Goal: Task Accomplishment & Management: Use online tool/utility

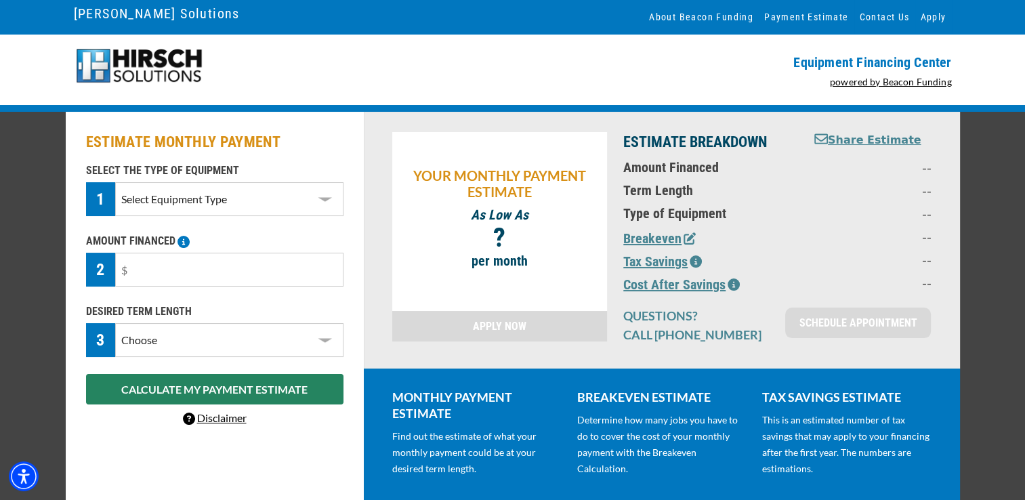
click at [239, 192] on select "Select Equipment Type DTG Printing Embroidery Screen Printing Software and Auto…" at bounding box center [229, 199] width 228 height 34
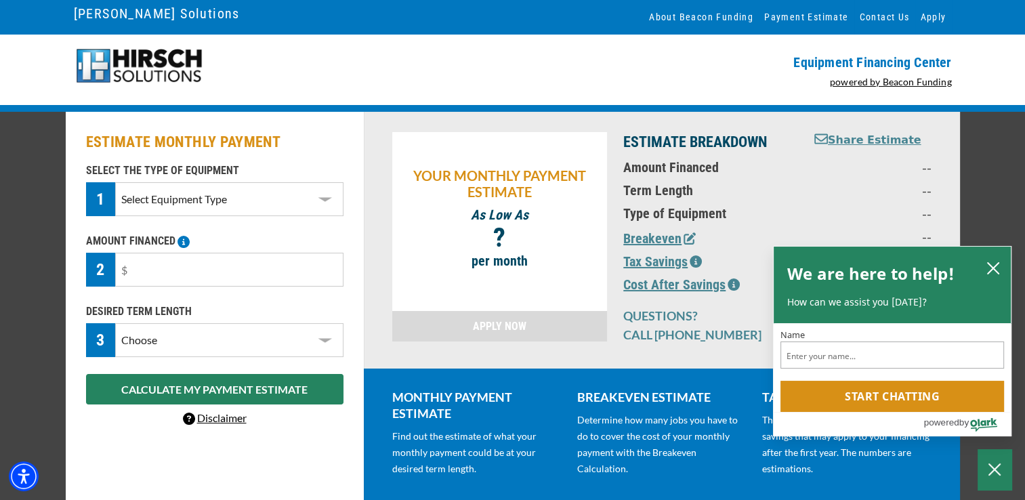
select select "1"
click at [115, 182] on select "Select Equipment Type DTG Printing Embroidery Screen Printing Software and Auto…" at bounding box center [229, 199] width 228 height 34
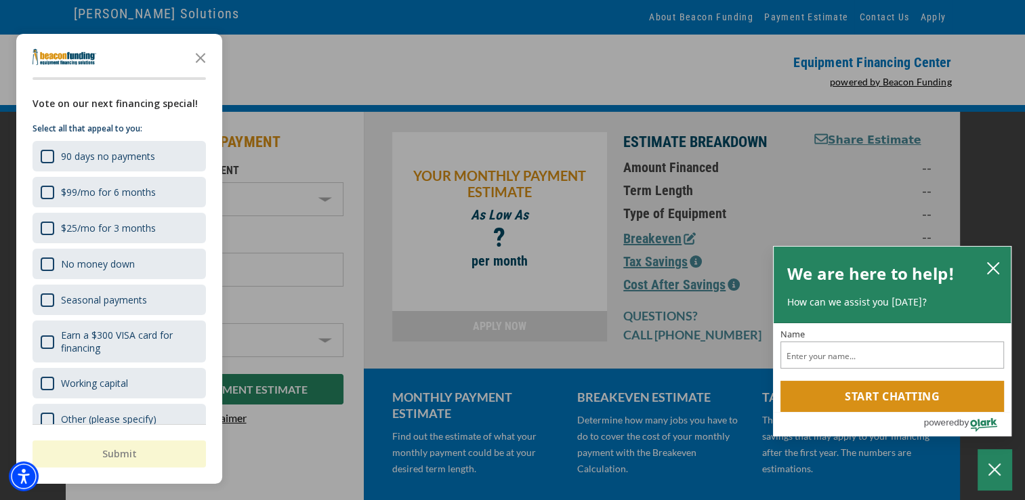
click at [249, 272] on div at bounding box center [512, 250] width 1025 height 500
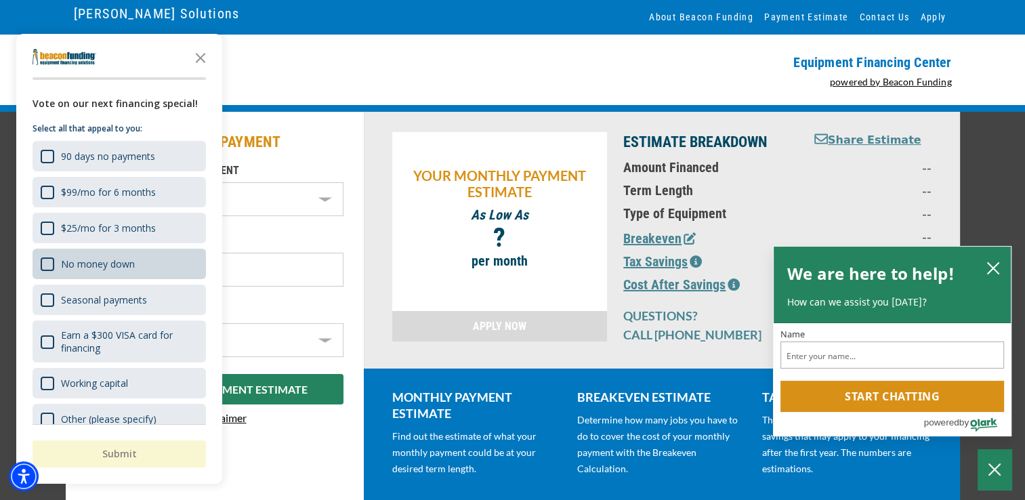
click at [149, 264] on div "No money down" at bounding box center [120, 264] width 174 height 30
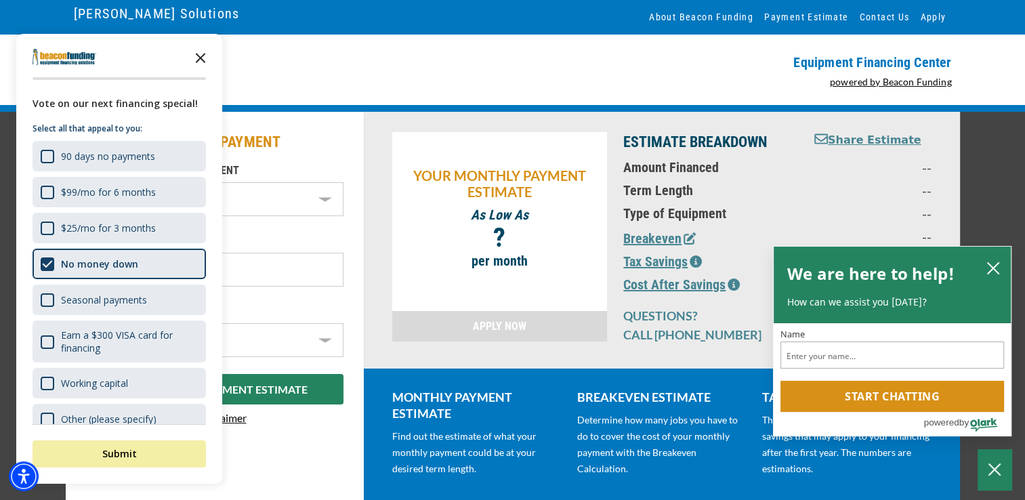
click at [201, 54] on icon "Close the survey" at bounding box center [200, 56] width 27 height 27
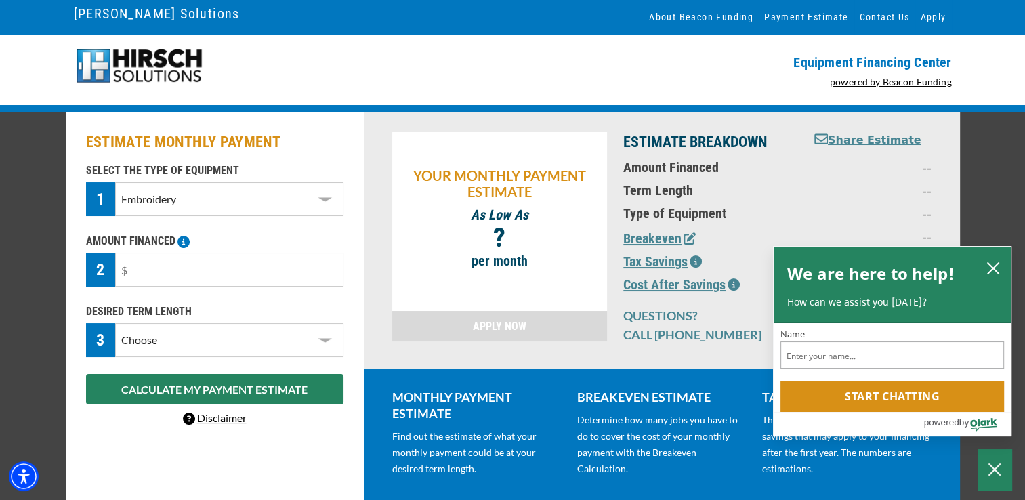
click at [281, 343] on select "Choose 36 Months 48 Months 60 Months" at bounding box center [229, 340] width 228 height 34
click at [281, 358] on div "SELECT THE TYPE OF EQUIPMENT 1 Select Equipment Type DTG Printing Embroidery Sc…" at bounding box center [215, 295] width 274 height 264
click at [260, 278] on input "text" at bounding box center [229, 270] width 228 height 34
type input "$25,000"
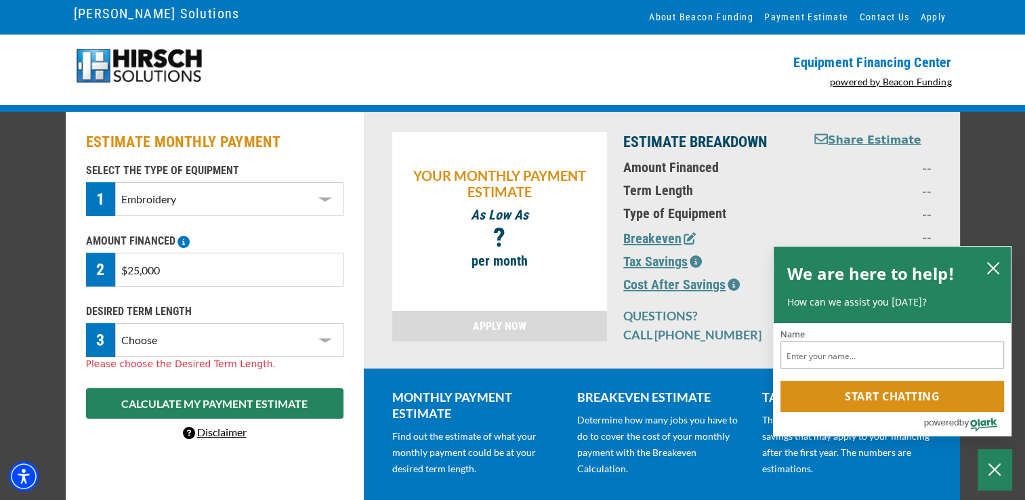
click at [244, 339] on select "Choose 36 Months 48 Months 60 Months" at bounding box center [229, 340] width 228 height 34
select select "60"
click at [115, 323] on select "Choose 36 Months 48 Months 60 Months" at bounding box center [229, 340] width 228 height 34
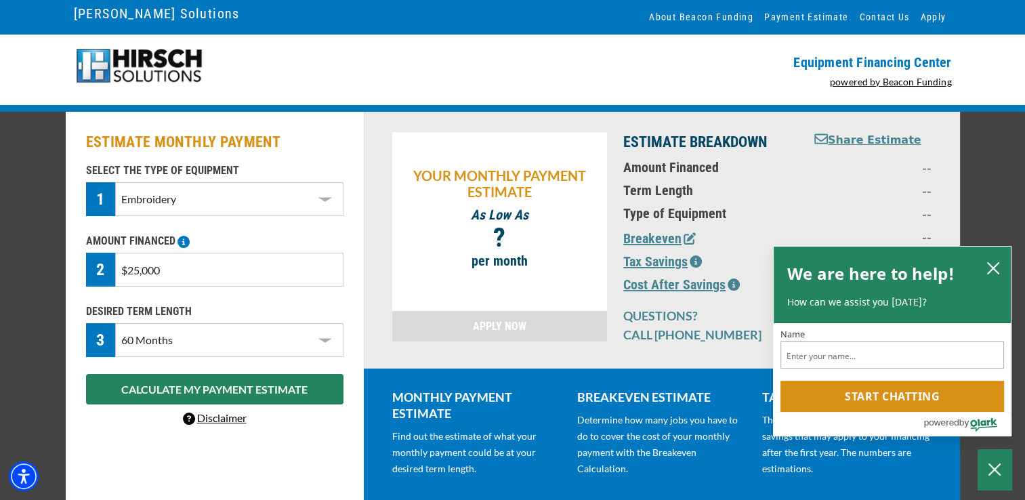
click at [232, 417] on link "Disclaimer" at bounding box center [215, 417] width 64 height 13
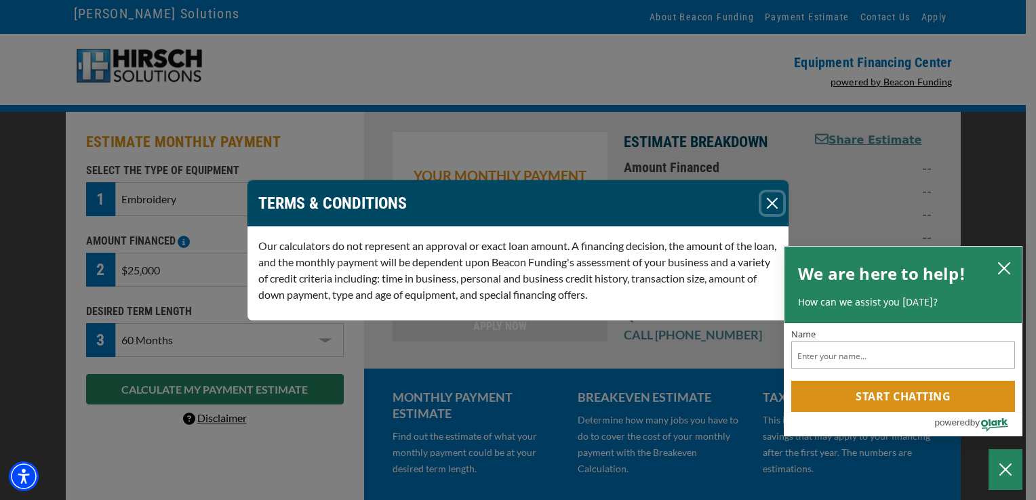
click at [771, 206] on button "Close" at bounding box center [772, 203] width 22 height 22
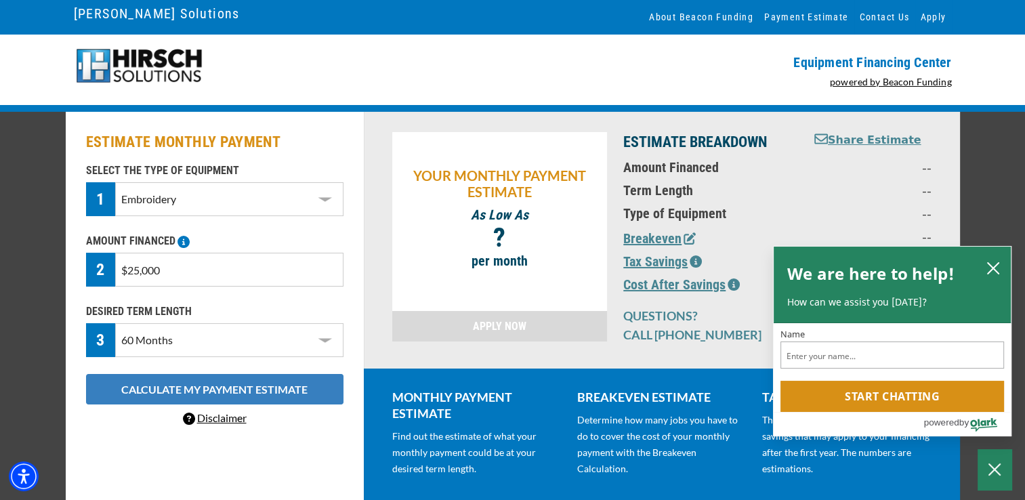
click at [261, 392] on button "CALCULATE MY PAYMENT ESTIMATE" at bounding box center [215, 389] width 258 height 30
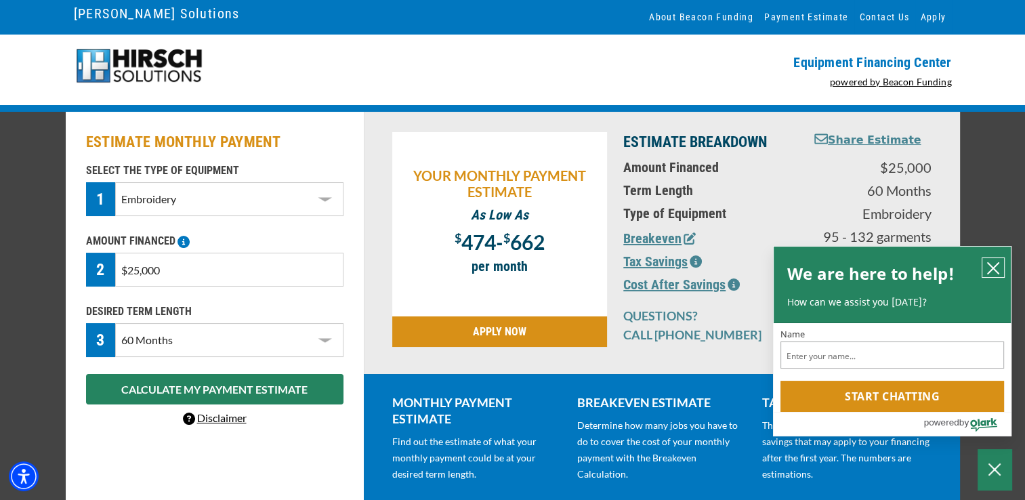
click at [996, 266] on icon "close chatbox" at bounding box center [993, 268] width 11 height 11
